Goal: Information Seeking & Learning: Learn about a topic

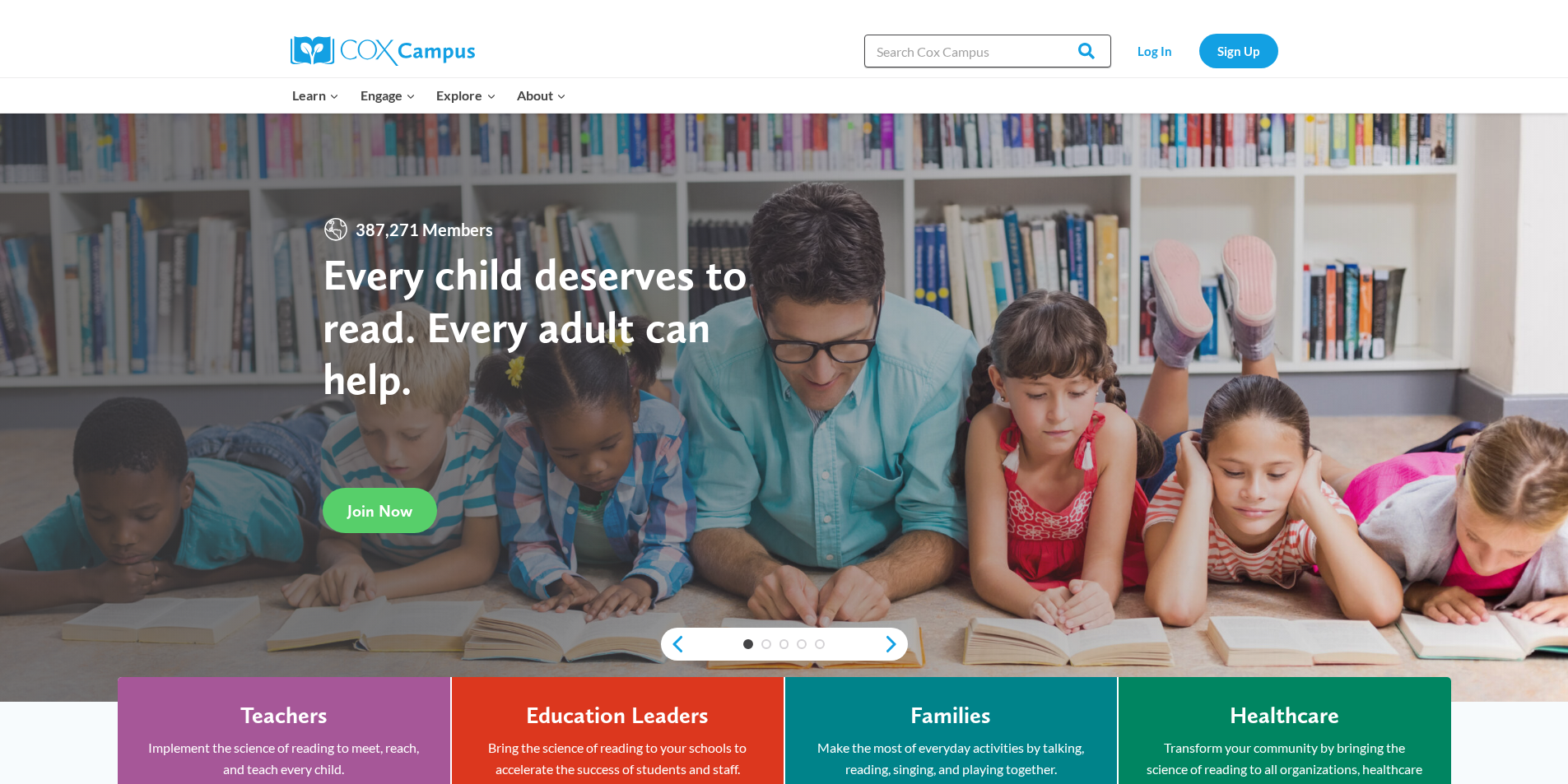
click at [928, 55] on input "Search in [URL][DOMAIN_NAME]" at bounding box center [988, 51] width 247 height 33
type input "phonemes"
click at [1048, 34] on input "Search" at bounding box center [1080, 51] width 65 height 33
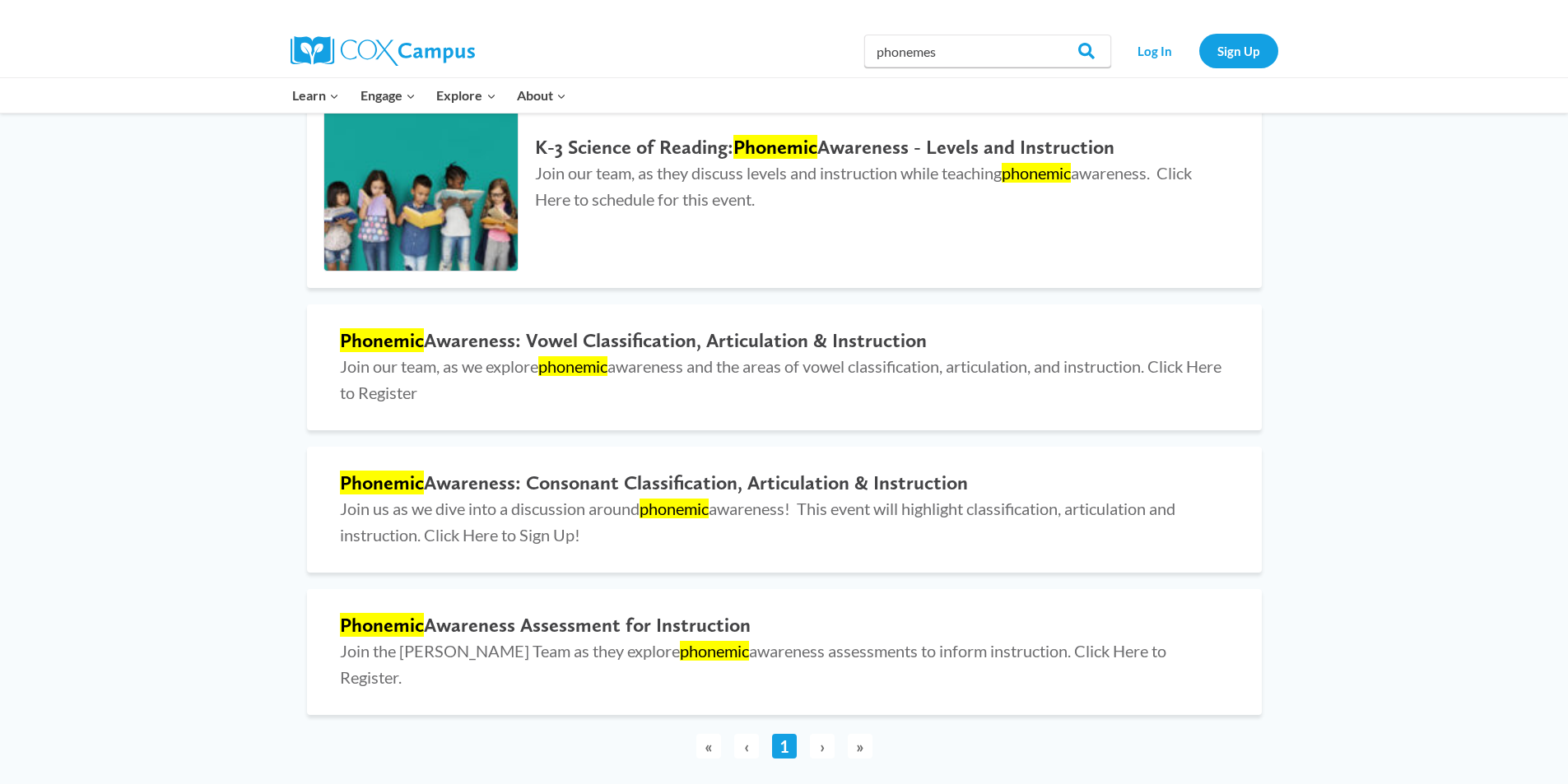
scroll to position [658, 0]
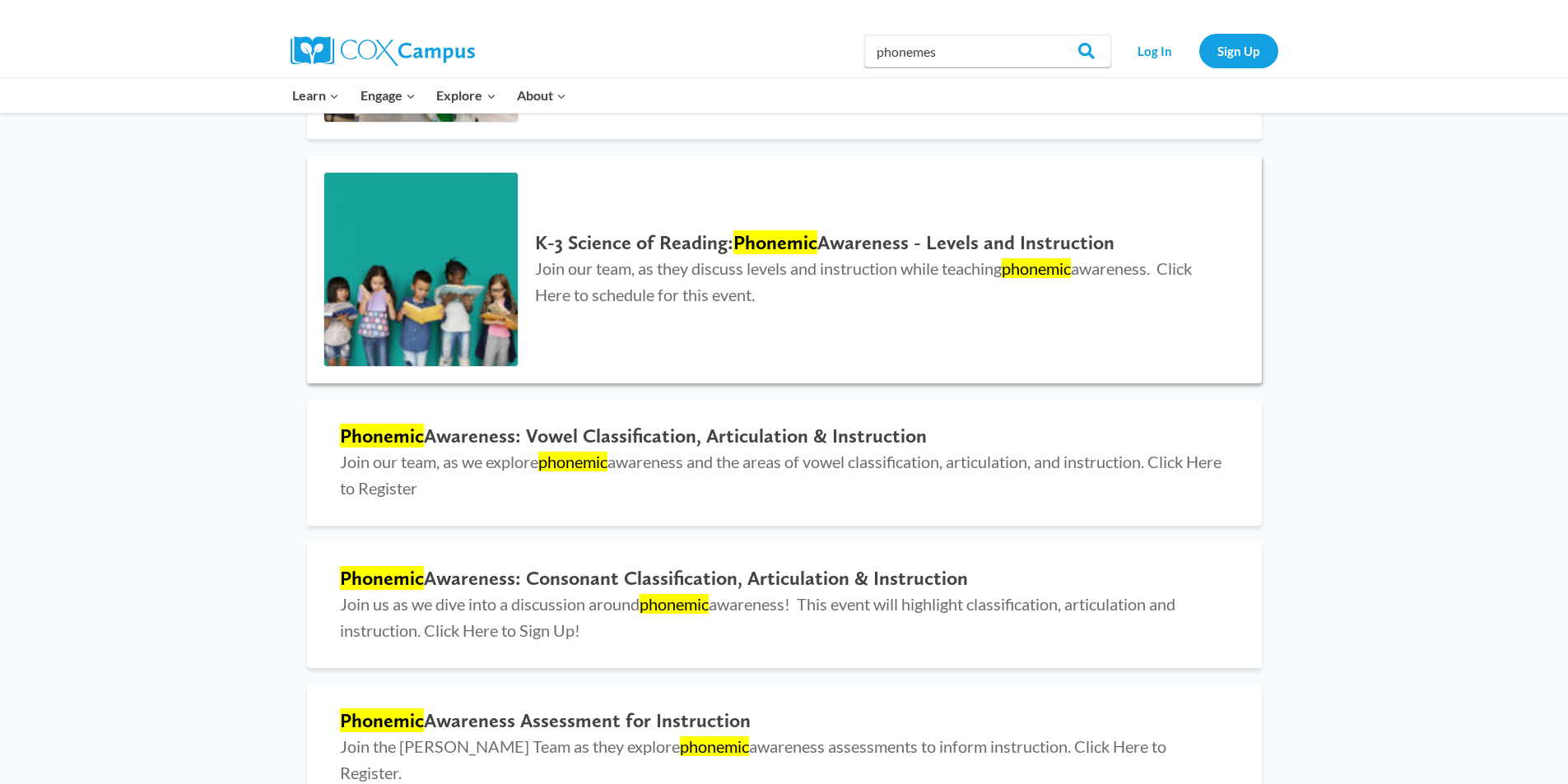
click at [841, 245] on h2 "K-3 Science of Reading: Phonemic Awareness - Levels and Instruction" at bounding box center [881, 243] width 694 height 23
